Goal: Browse casually

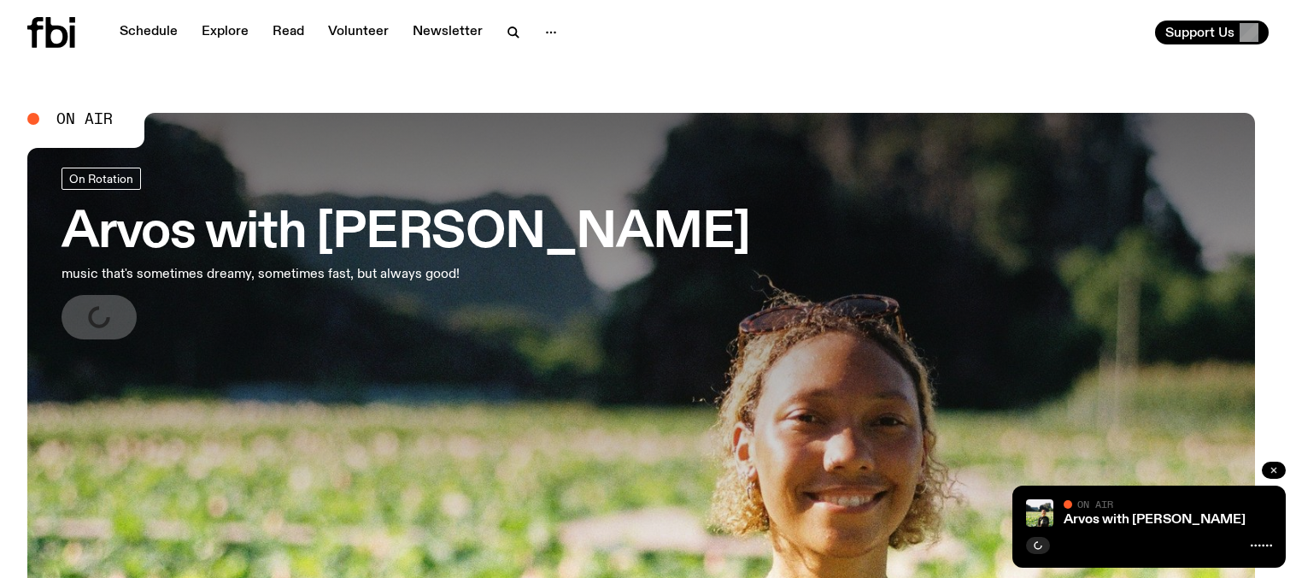
click at [1262, 461] on button "button" at bounding box center [1274, 469] width 24 height 17
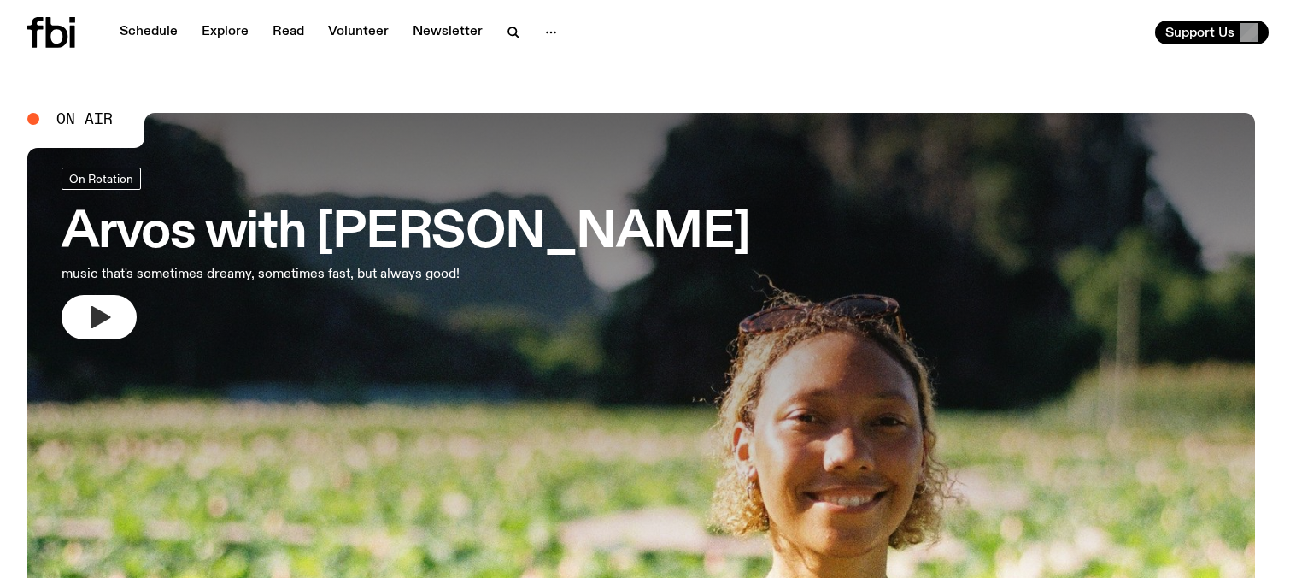
click at [137, 339] on button "button" at bounding box center [99, 317] width 75 height 44
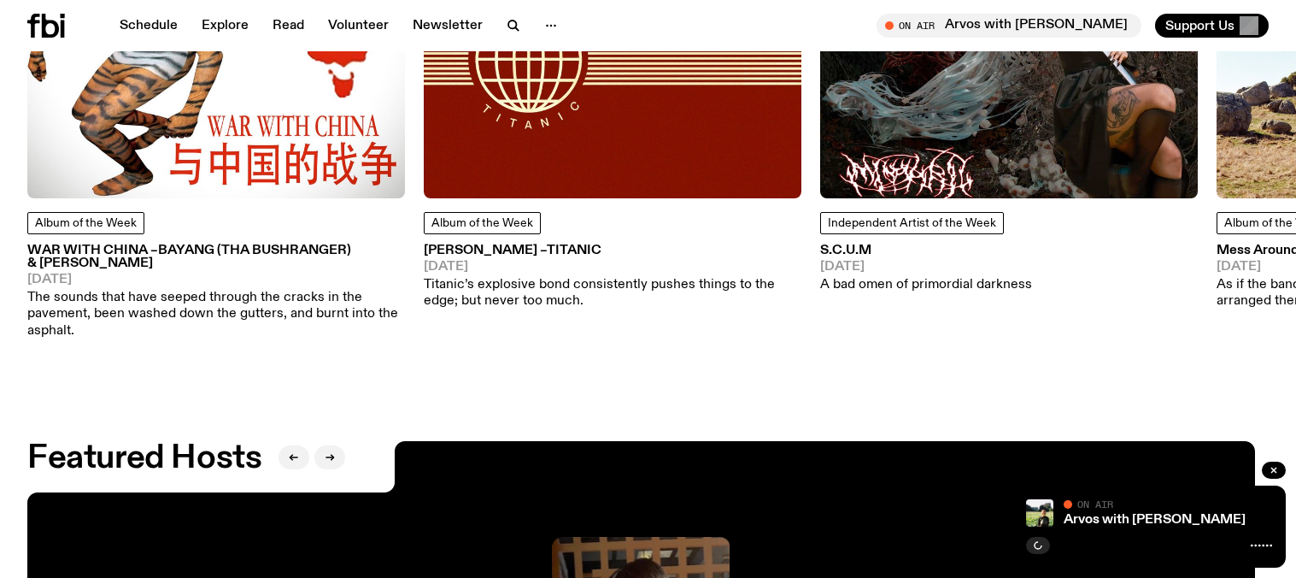
scroll to position [2459, 0]
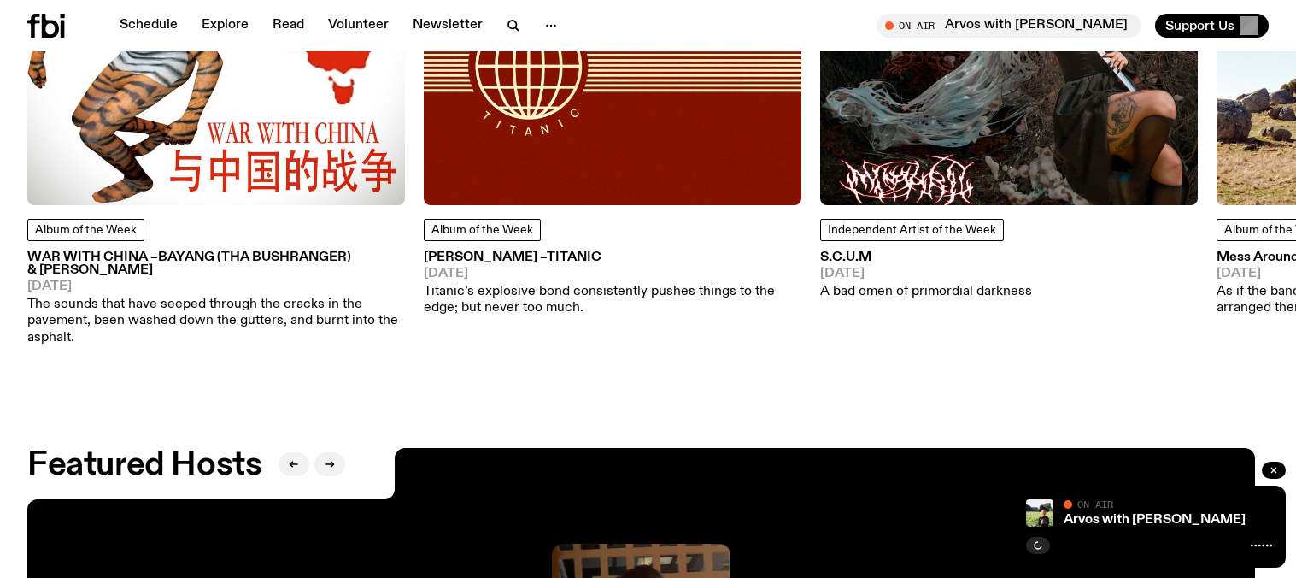
click at [1058, 537] on div at bounding box center [1149, 543] width 246 height 21
click at [1251, 544] on div at bounding box center [1149, 543] width 246 height 21
click at [1252, 538] on icon at bounding box center [1261, 545] width 21 height 14
